Goal: Task Accomplishment & Management: Use online tool/utility

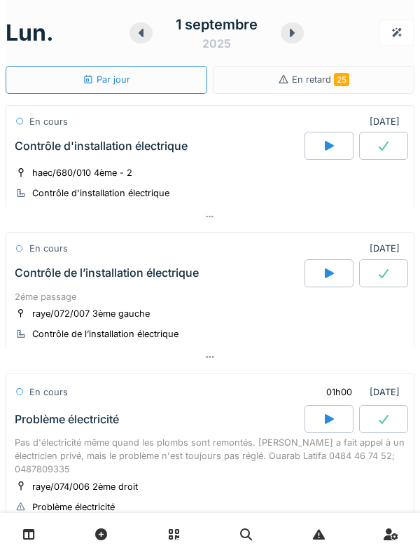
scroll to position [641, 0]
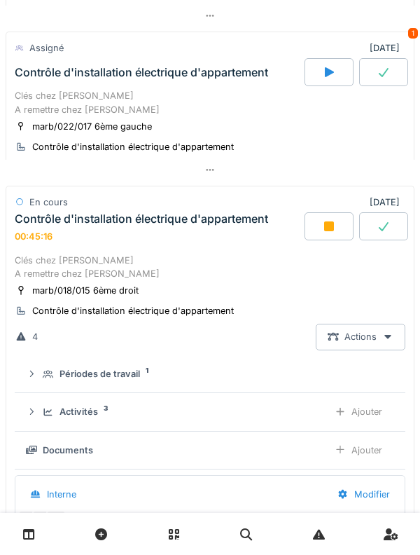
click at [330, 231] on icon at bounding box center [329, 226] width 10 height 10
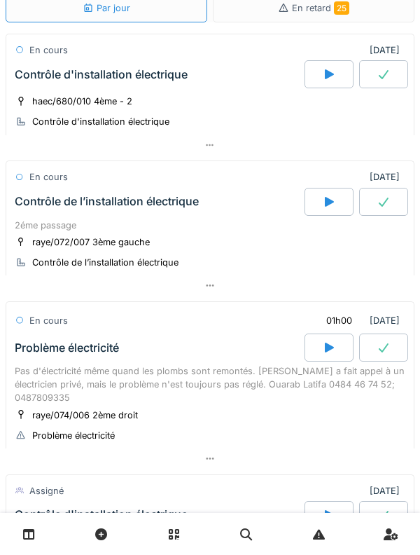
scroll to position [0, 0]
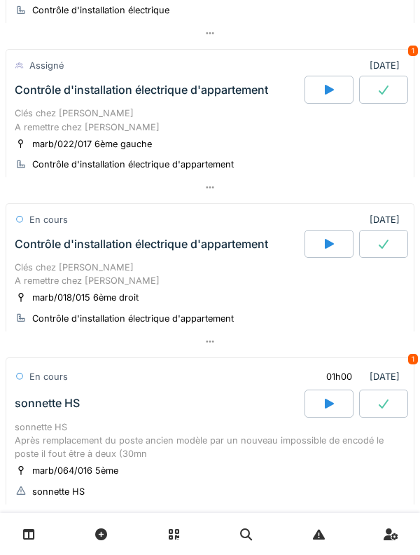
click at [184, 275] on div "Clés chez Jan A remettre chez Jan" at bounding box center [210, 274] width 391 height 27
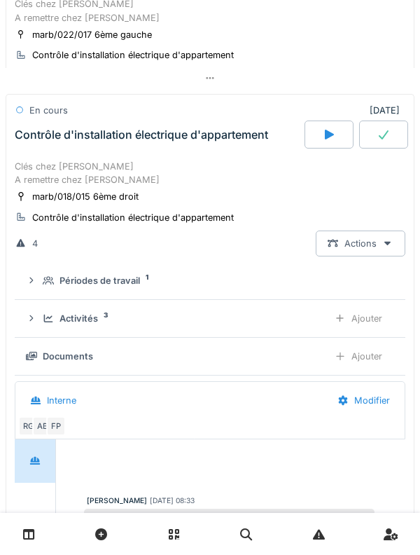
scroll to position [774, 0]
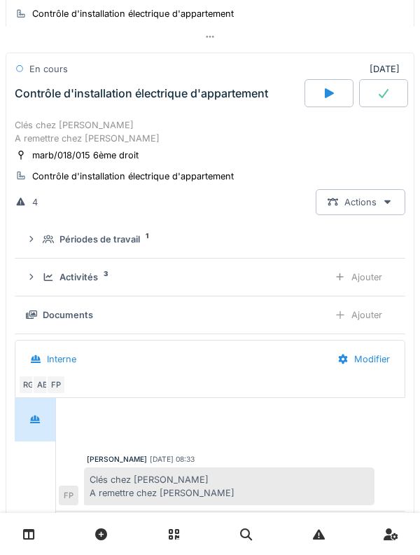
click at [42, 269] on div "Activités 3 Ajouter" at bounding box center [210, 277] width 368 height 26
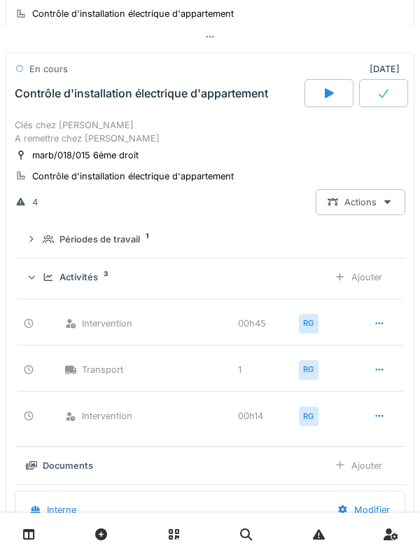
click at [45, 290] on div "Activités 3 Ajouter" at bounding box center [210, 277] width 368 height 26
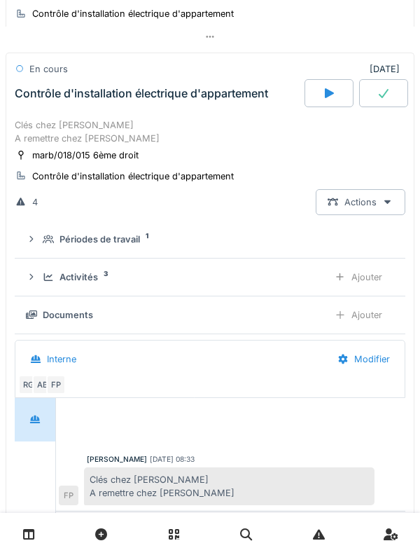
click at [41, 288] on div "Activités 3 Ajouter" at bounding box center [210, 277] width 368 height 26
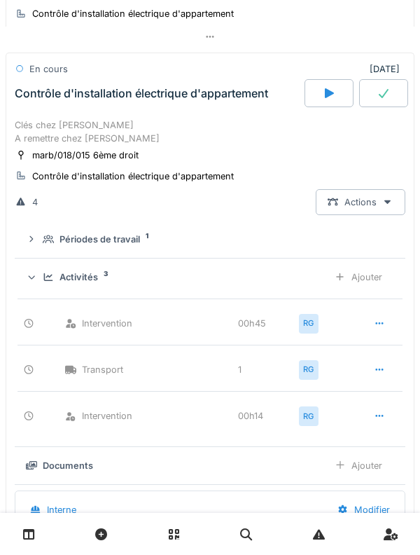
click at [37, 244] on icon at bounding box center [31, 239] width 11 height 9
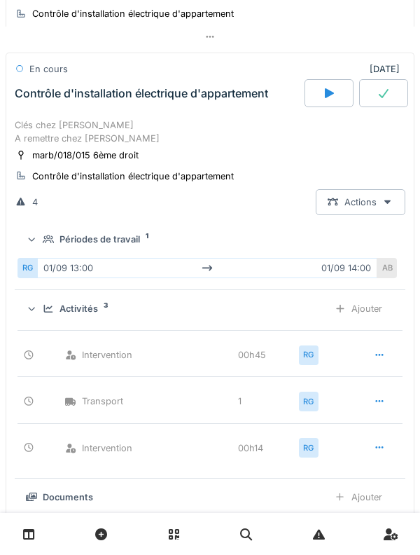
click at [36, 256] on div "RG 01/09 13:00 01/09 14:00 AB" at bounding box center [210, 268] width 385 height 32
click at [35, 244] on icon at bounding box center [31, 238] width 9 height 11
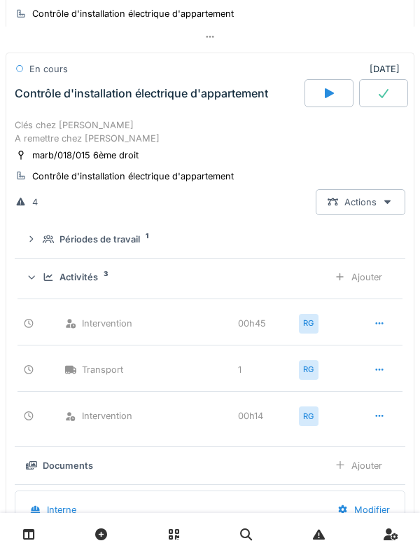
click at [41, 285] on div "Activités 3 Ajouter" at bounding box center [210, 277] width 368 height 26
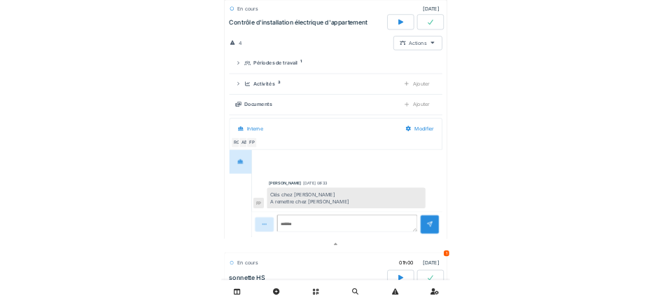
scroll to position [929, 0]
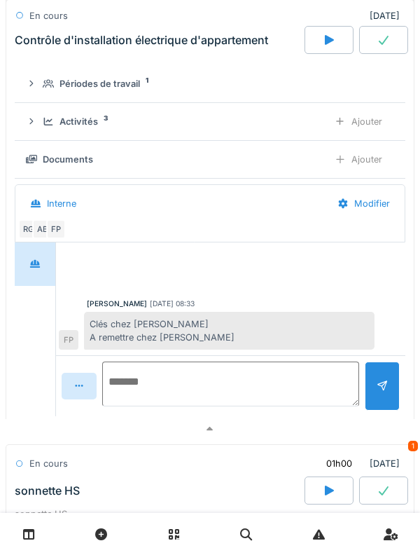
click at [263, 394] on textarea at bounding box center [230, 383] width 257 height 45
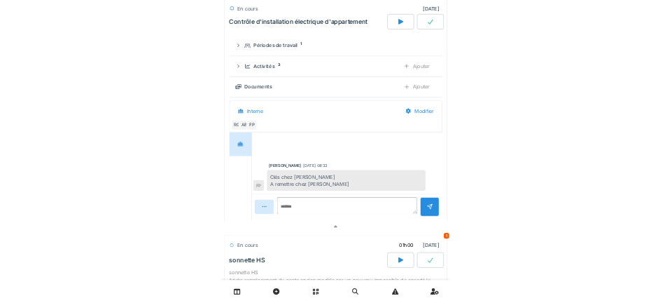
scroll to position [946, 0]
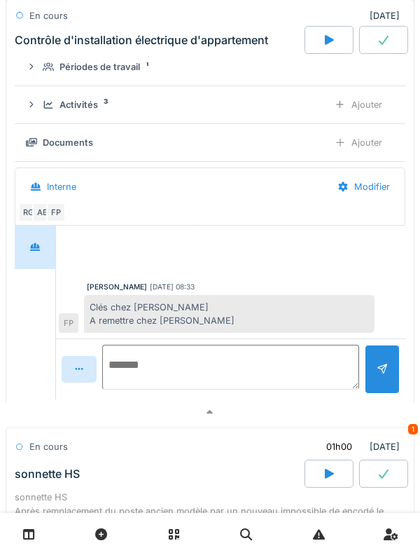
click at [263, 370] on textarea at bounding box center [230, 367] width 257 height 45
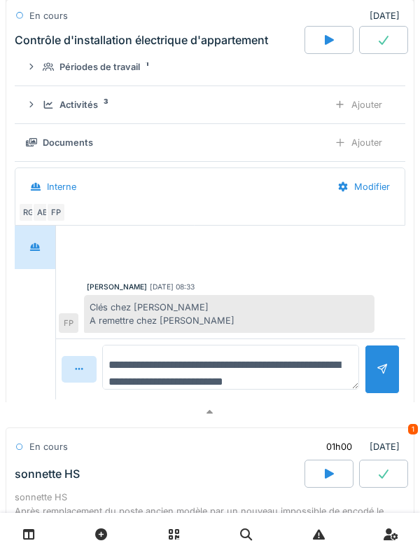
click at [290, 383] on textarea "**********" at bounding box center [230, 367] width 257 height 45
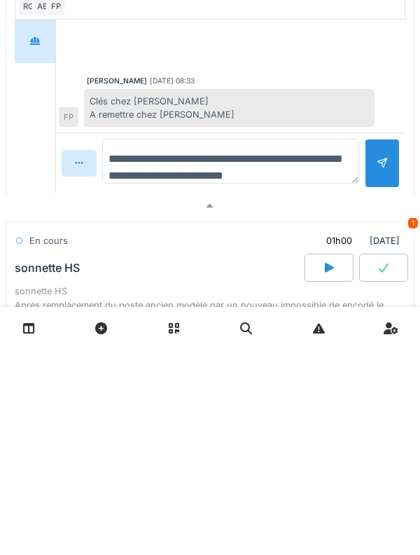
click at [296, 385] on textarea "**********" at bounding box center [230, 367] width 257 height 45
type textarea "**********"
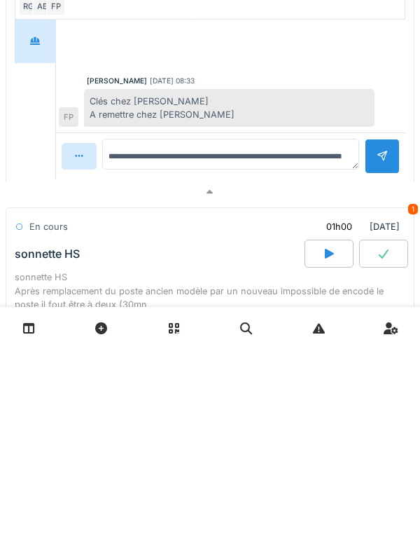
click at [370, 379] on div at bounding box center [382, 362] width 35 height 34
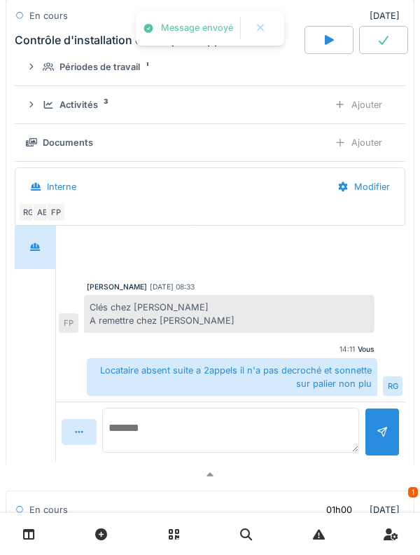
click at [132, 415] on textarea at bounding box center [230, 430] width 257 height 45
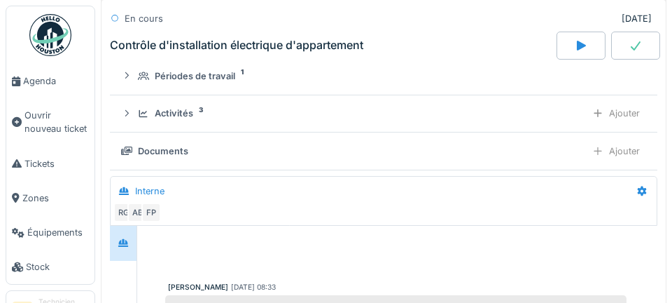
scroll to position [974, 0]
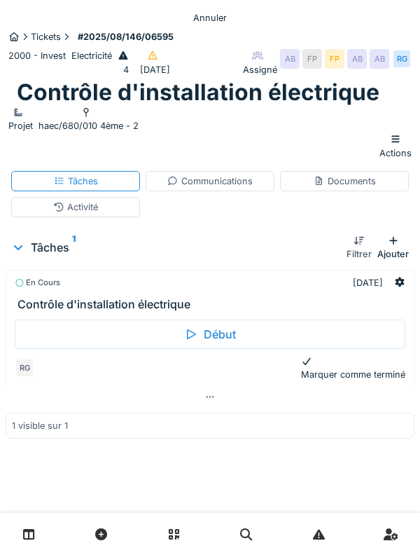
click at [216, 188] on div "Communications" at bounding box center [209, 180] width 85 height 13
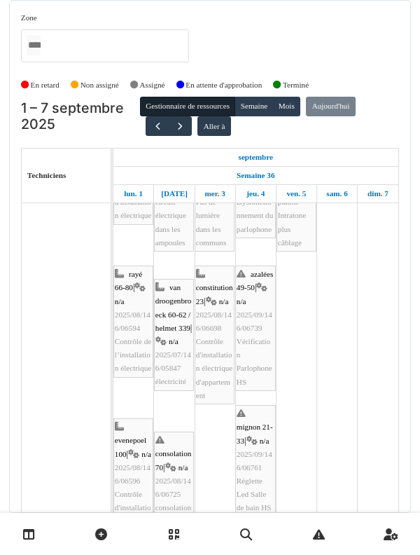
scroll to position [90, 0]
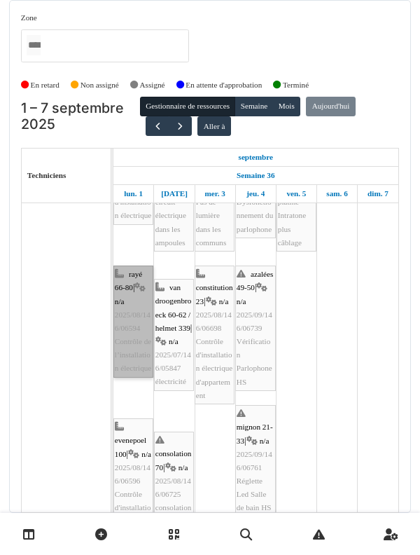
click at [134, 352] on link "rayé 66-80 | n/a 2025/08/146/06594 Contrôle de l’installation électrique" at bounding box center [133, 321] width 40 height 112
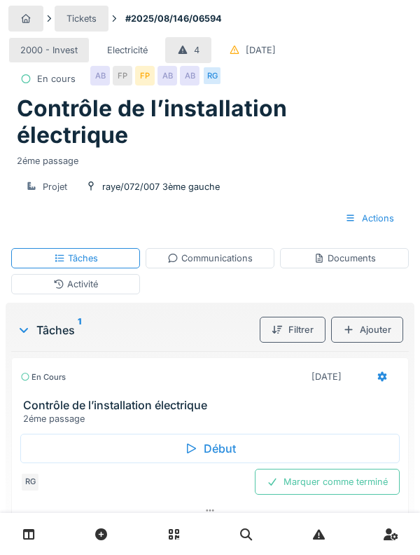
click at [72, 363] on div "En cours [DATE]" at bounding box center [210, 376] width 380 height 26
click at [170, 398] on h3 "Contrôle de l’installation électrique" at bounding box center [213, 404] width 380 height 13
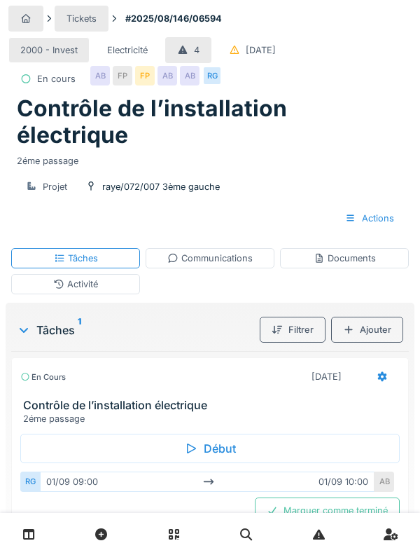
click at [137, 398] on h3 "Contrôle de l’installation électrique" at bounding box center [213, 404] width 380 height 13
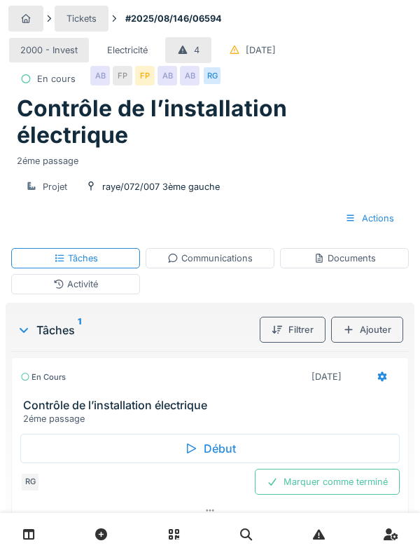
click at [101, 274] on div "Activité" at bounding box center [75, 284] width 129 height 20
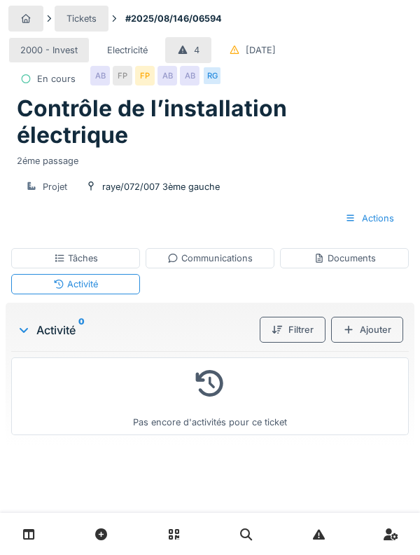
click at [372, 317] on div "Ajouter" at bounding box center [367, 330] width 72 height 26
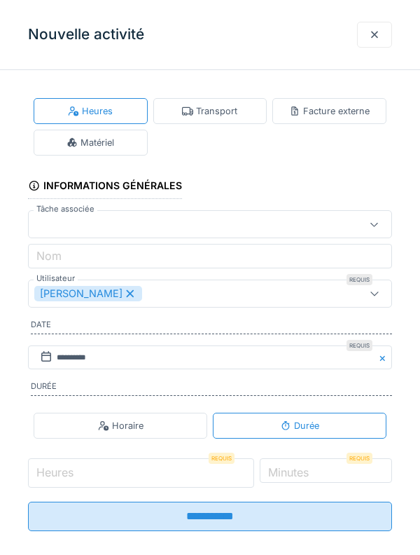
click at [159, 480] on input "Heures" at bounding box center [141, 472] width 226 height 29
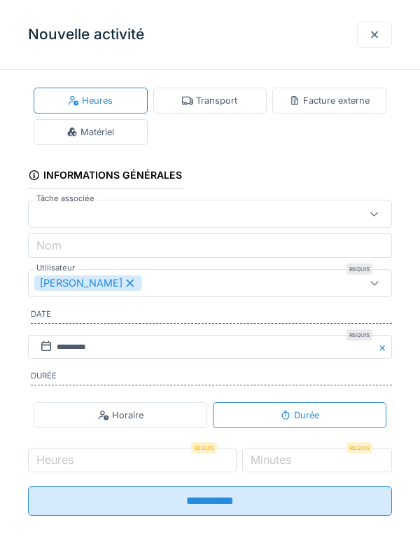
click at [164, 541] on div "**********" at bounding box center [210, 313] width 420 height 484
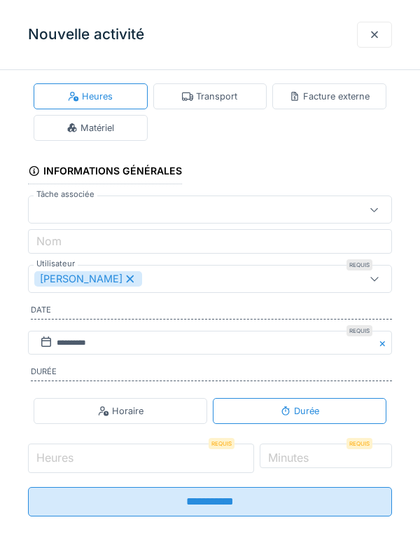
click at [197, 463] on input "Heures" at bounding box center [141, 457] width 226 height 29
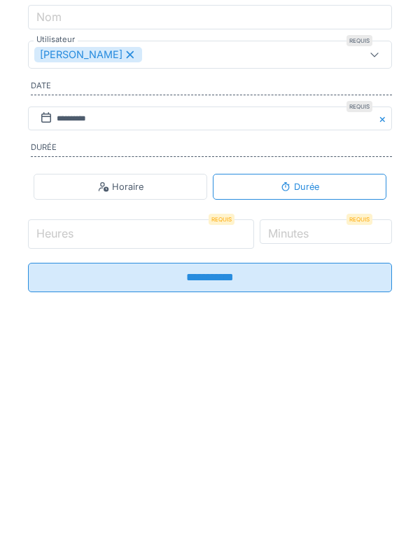
scroll to position [18, 0]
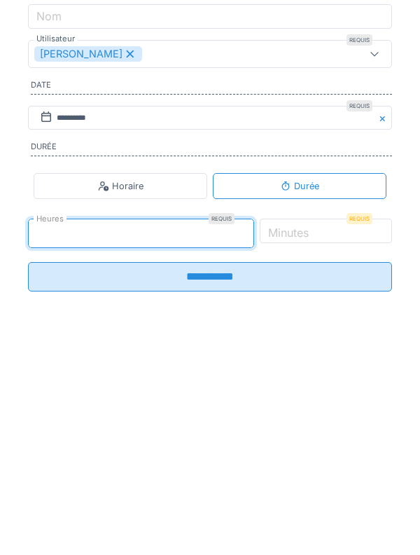
type input "*"
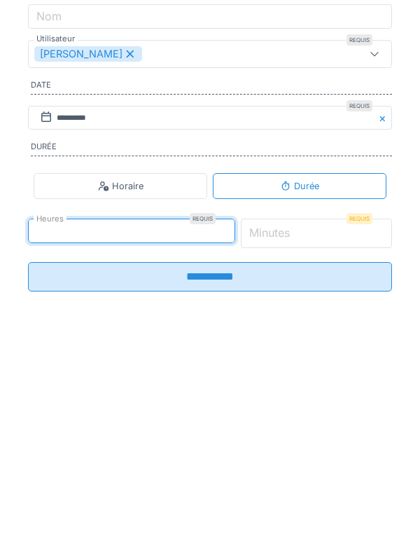
click at [335, 459] on input "*" at bounding box center [317, 457] width 152 height 29
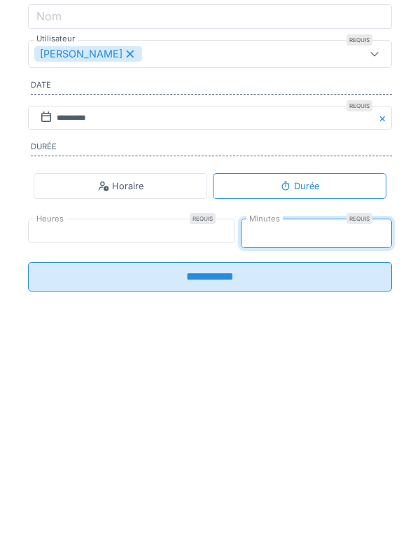
type input "**"
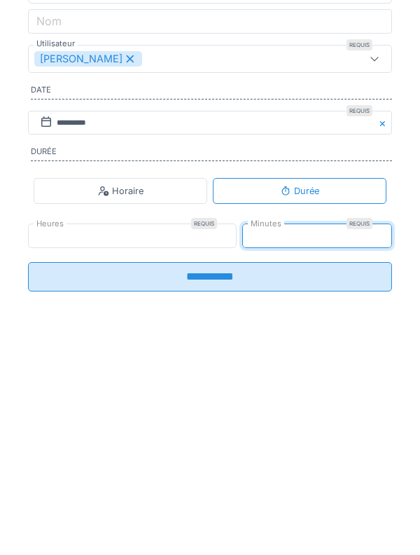
click at [303, 506] on input "**********" at bounding box center [210, 500] width 364 height 29
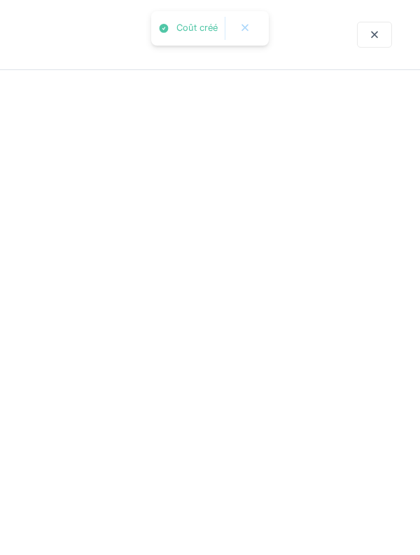
scroll to position [0, 0]
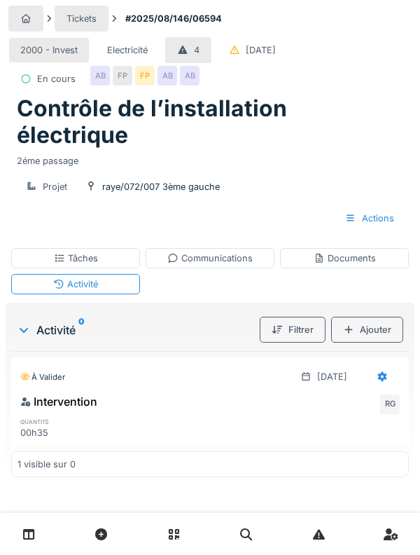
click at [393, 317] on div "Ajouter" at bounding box center [367, 330] width 72 height 26
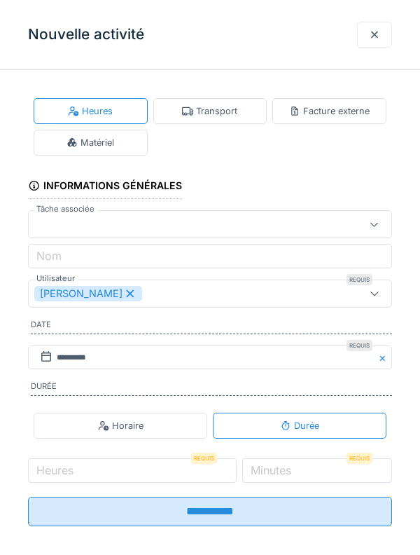
click at [195, 116] on div "Transport" at bounding box center [209, 110] width 55 height 13
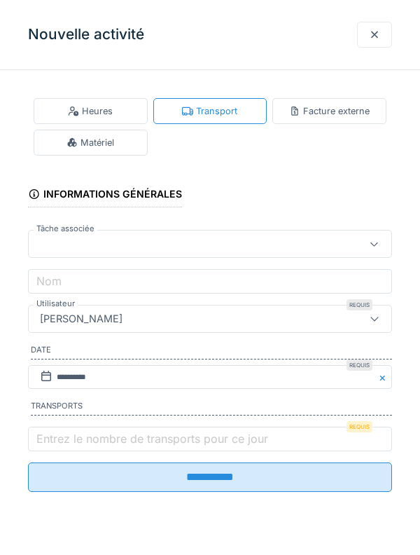
click at [54, 447] on label "Entrez le nombre de transports pour ce jour" at bounding box center [152, 438] width 237 height 17
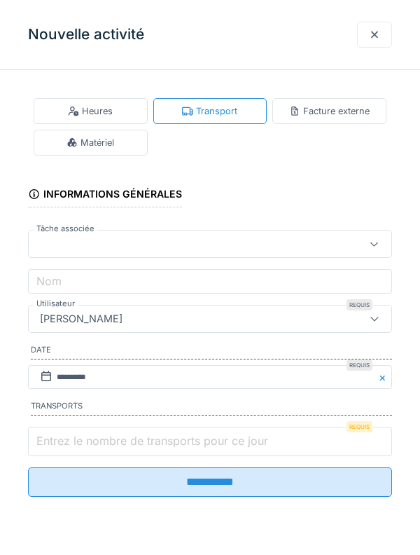
click at [54, 447] on input "Entrez le nombre de transports pour ce jour" at bounding box center [210, 440] width 364 height 29
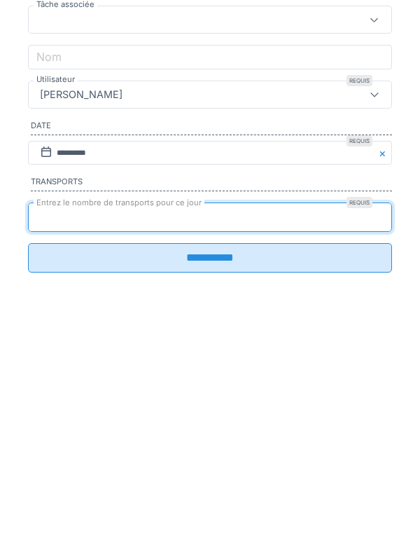
type input "*"
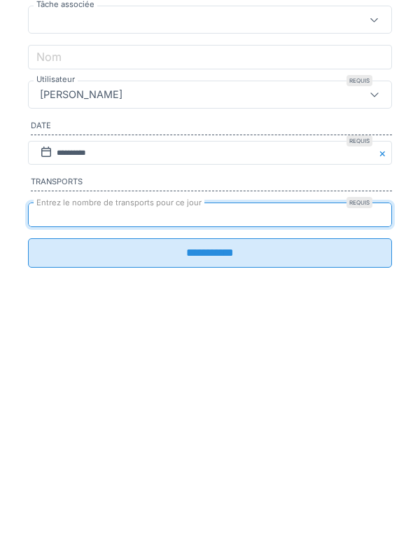
click at [41, 503] on fieldset "**********" at bounding box center [210, 292] width 364 height 422
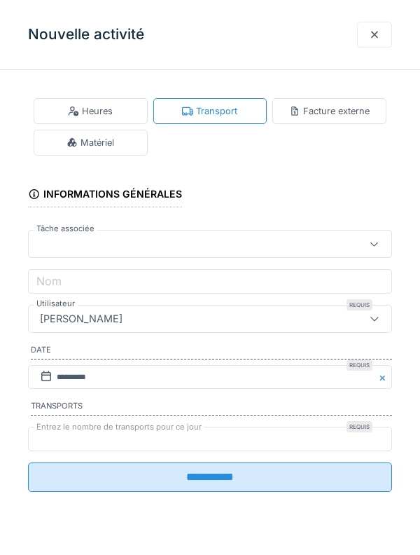
click at [45, 482] on input "**********" at bounding box center [210, 476] width 364 height 29
